Goal: Transaction & Acquisition: Subscribe to service/newsletter

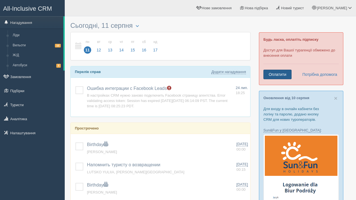
click at [281, 74] on link "Оплатити" at bounding box center [277, 75] width 28 height 10
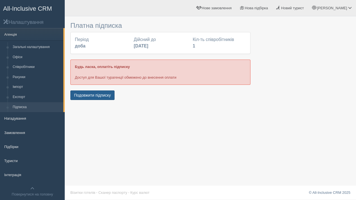
click at [102, 94] on button "Подовжити підписку" at bounding box center [92, 96] width 44 height 10
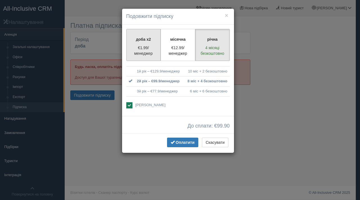
click at [142, 50] on p "€1.99/менеджер" at bounding box center [143, 50] width 27 height 11
radio input "true"
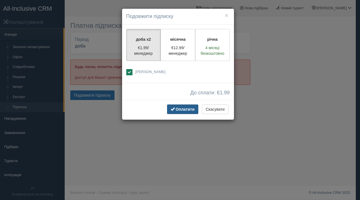
click at [179, 108] on span "Оплатити" at bounding box center [185, 109] width 19 height 5
